Goal: Information Seeking & Learning: Check status

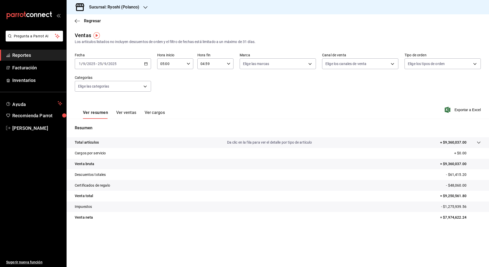
click at [147, 65] on \(Stroke\) "button" at bounding box center [145, 63] width 3 height 3
click at [88, 126] on span "Rango de fechas" at bounding box center [99, 125] width 40 height 5
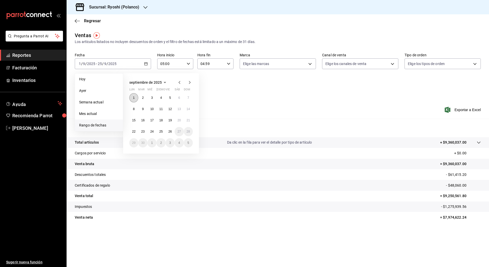
click at [134, 99] on abbr "1" at bounding box center [134, 98] width 2 height 4
click at [173, 133] on button "26" at bounding box center [170, 131] width 9 height 9
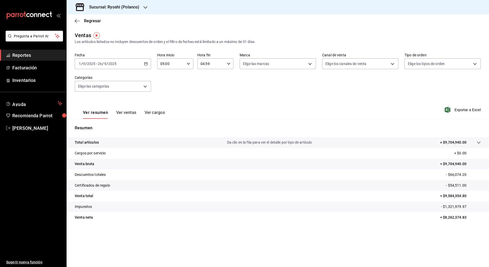
click at [149, 61] on div "[DATE] [DATE] - [DATE] [DATE]" at bounding box center [113, 63] width 76 height 11
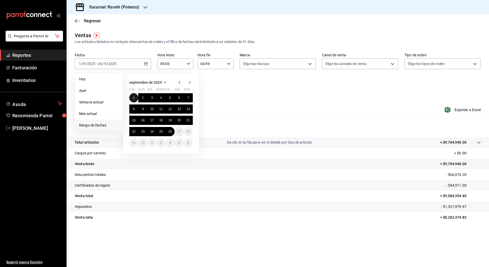
click at [134, 98] on abbr "1" at bounding box center [134, 98] width 2 height 4
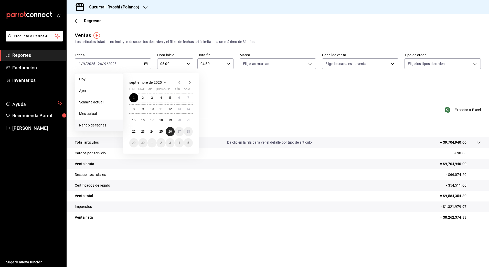
click at [170, 132] on abbr "26" at bounding box center [169, 132] width 3 height 4
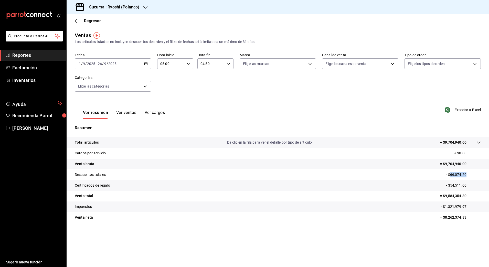
drag, startPoint x: 451, startPoint y: 175, endPoint x: 471, endPoint y: 176, distance: 20.5
click at [471, 176] on p "- $66,074.20" at bounding box center [463, 174] width 35 height 5
copy p "66,074.20"
drag, startPoint x: 451, startPoint y: 184, endPoint x: 469, endPoint y: 188, distance: 18.1
click at [469, 188] on p "- $54,511.00" at bounding box center [463, 185] width 35 height 5
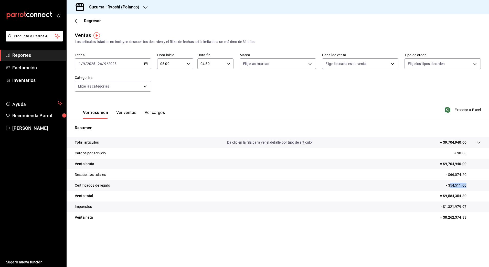
copy p "54,511.00"
drag, startPoint x: 445, startPoint y: 195, endPoint x: 474, endPoint y: 195, distance: 28.4
click at [474, 195] on p "= $9,584,354.80" at bounding box center [460, 195] width 41 height 5
copy p "9,584,354.80"
click at [446, 216] on p "= $8,262,374.83" at bounding box center [460, 217] width 41 height 5
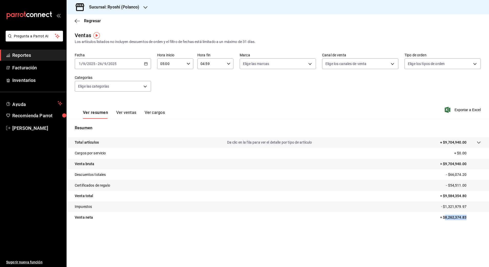
drag, startPoint x: 444, startPoint y: 215, endPoint x: 474, endPoint y: 220, distance: 30.1
click at [474, 220] on tr "Venta neta = $8,262,374.83" at bounding box center [278, 217] width 422 height 11
copy p "8,262,374.83"
drag, startPoint x: 446, startPoint y: 206, endPoint x: 467, endPoint y: 206, distance: 21.5
click at [467, 206] on p "- $1,321,979.97" at bounding box center [461, 206] width 40 height 5
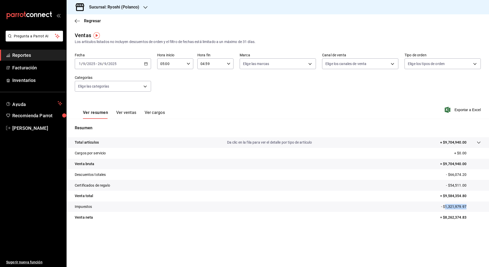
copy p "1,321,979.97"
click at [115, 4] on h3 "Sucursal: Ryoshi (Polanco)" at bounding box center [112, 7] width 54 height 6
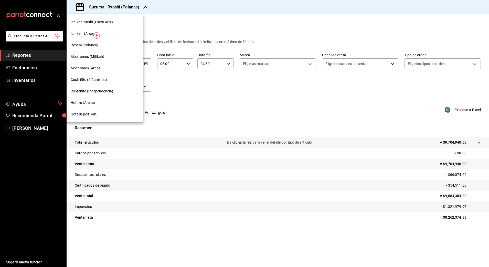
click at [90, 114] on span "Hotaru (Mitikah)" at bounding box center [84, 114] width 27 height 5
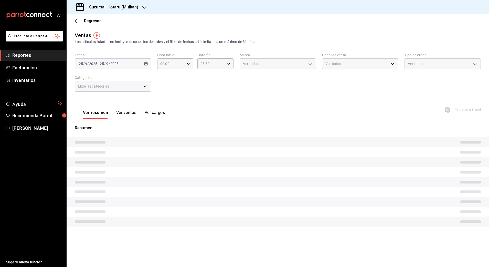
type input "05:00"
type input "04:59"
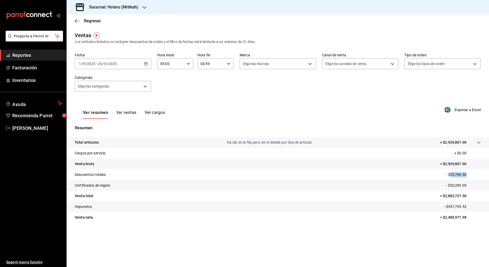
drag, startPoint x: 450, startPoint y: 174, endPoint x: 467, endPoint y: 177, distance: 17.6
click at [467, 177] on p "- $25,796.50" at bounding box center [463, 174] width 35 height 5
copy p "25,796.50"
drag, startPoint x: 450, startPoint y: 186, endPoint x: 470, endPoint y: 188, distance: 20.1
click at [470, 188] on tr "Certificados de regalo - $20,283.00" at bounding box center [278, 185] width 422 height 11
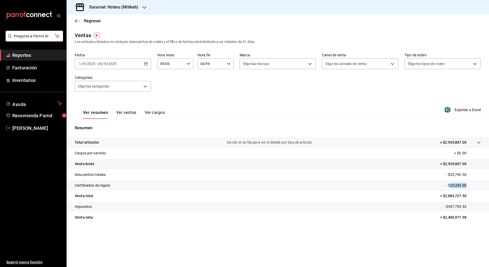
copy p "20,283.00"
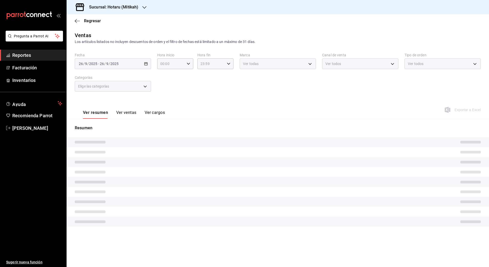
type input "05:00"
type input "04:59"
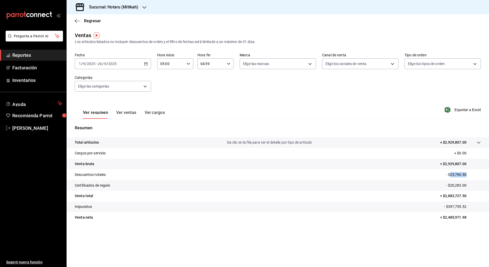
drag, startPoint x: 450, startPoint y: 174, endPoint x: 473, endPoint y: 176, distance: 23.2
click at [473, 176] on p "- $25,796.50" at bounding box center [463, 174] width 35 height 5
copy p "25,796.50"
drag, startPoint x: 451, startPoint y: 184, endPoint x: 481, endPoint y: 187, distance: 29.8
click at [481, 187] on p "- $20,283.00" at bounding box center [463, 185] width 35 height 5
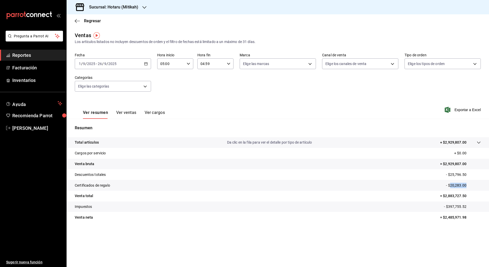
copy p "20,283.00"
click at [148, 64] on div "[DATE] [DATE] - [DATE] [DATE]" at bounding box center [113, 63] width 76 height 11
click at [94, 123] on span "Rango de fechas" at bounding box center [99, 125] width 40 height 5
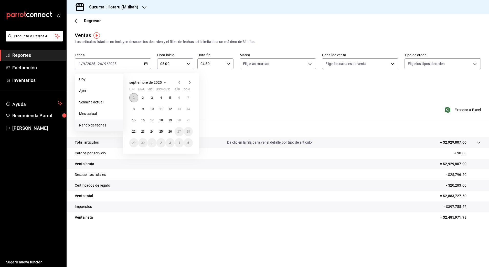
click at [132, 101] on button "1" at bounding box center [133, 97] width 9 height 9
click at [142, 122] on abbr "16" at bounding box center [142, 121] width 3 height 4
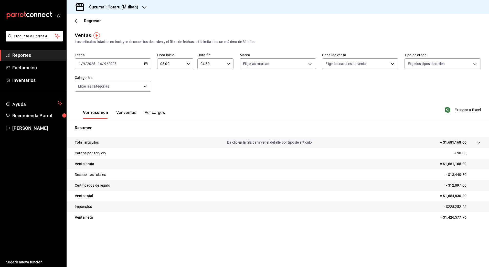
click at [143, 65] on div "[DATE] [DATE] - [DATE] [DATE]" at bounding box center [113, 63] width 76 height 11
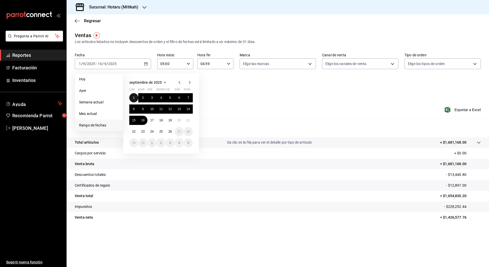
click at [132, 98] on button "1" at bounding box center [133, 97] width 9 height 9
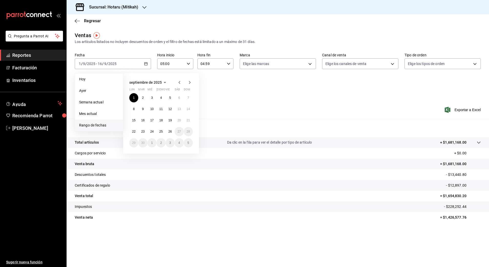
click at [194, 121] on div "[DATE] lun mar mié jue vie sáb dom 1 2 3 4 5 6 7 8 9 10 11 12 13 14 15 16 17 18…" at bounding box center [161, 113] width 76 height 80
click at [186, 122] on button "21" at bounding box center [188, 120] width 9 height 9
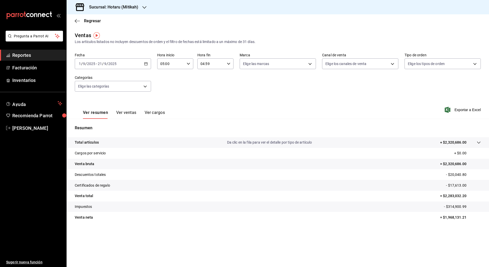
click at [149, 64] on div "[DATE] [DATE] - [DATE] [DATE]" at bounding box center [113, 63] width 76 height 11
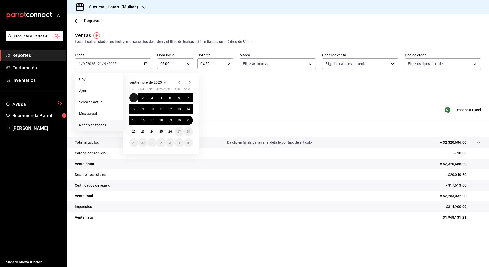
click at [132, 99] on button "1" at bounding box center [133, 97] width 9 height 9
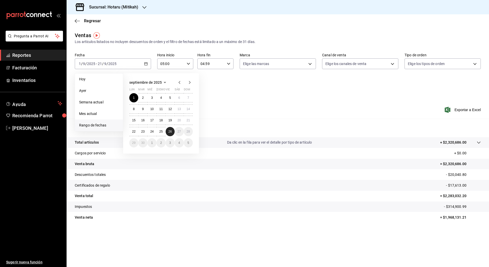
click at [171, 130] on abbr "26" at bounding box center [169, 132] width 3 height 4
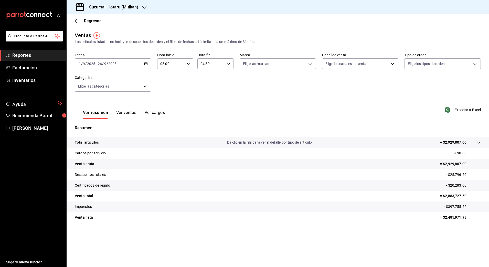
click at [147, 58] on div "[DATE] [DATE] - [DATE] [DATE]" at bounding box center [113, 63] width 76 height 11
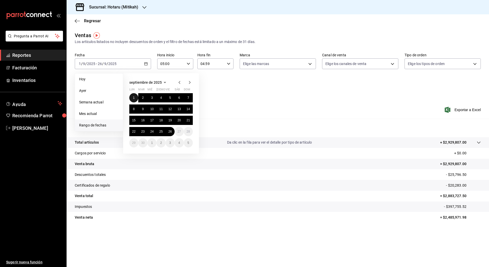
click at [134, 97] on abbr "1" at bounding box center [134, 98] width 2 height 4
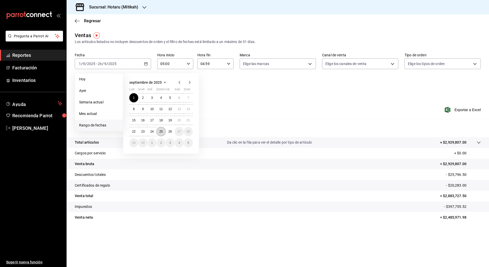
click at [160, 132] on abbr "25" at bounding box center [160, 132] width 3 height 4
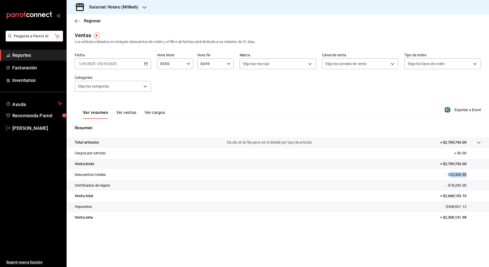
drag, startPoint x: 451, startPoint y: 174, endPoint x: 469, endPoint y: 176, distance: 18.3
click at [469, 176] on p "- $23,306.90" at bounding box center [463, 174] width 35 height 5
copy p "23,306.90"
drag, startPoint x: 451, startPoint y: 185, endPoint x: 476, endPoint y: 185, distance: 25.1
click at [476, 185] on p "- $18,283.00" at bounding box center [463, 185] width 35 height 5
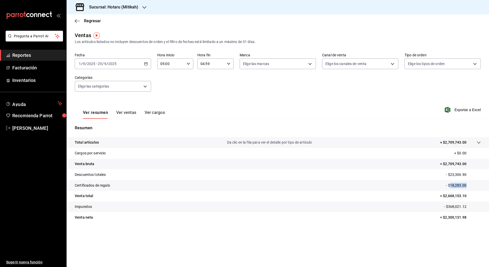
copy p "18,283.00"
drag, startPoint x: 445, startPoint y: 194, endPoint x: 469, endPoint y: 195, distance: 23.6
click at [469, 195] on p "= $2,668,153.10" at bounding box center [460, 195] width 41 height 5
copy p "2,668,153.10"
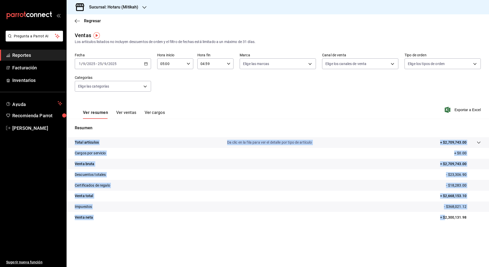
drag, startPoint x: 445, startPoint y: 217, endPoint x: 490, endPoint y: 215, distance: 45.1
click at [489, 215] on html "Pregunta a Parrot AI Reportes Facturación Inventarios Ayuda Recomienda Parrot […" at bounding box center [244, 133] width 489 height 267
copy tbody "Total artículos Da clic en la fila para ver el detalle por tipo de artículo + $…"
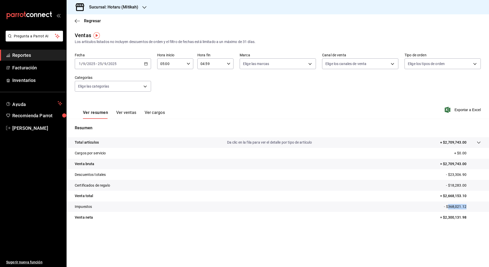
drag, startPoint x: 448, startPoint y: 206, endPoint x: 474, endPoint y: 206, distance: 26.4
click at [474, 206] on p "- $368,021.12" at bounding box center [462, 206] width 37 height 5
copy p "368,021.12"
